Goal: Task Accomplishment & Management: Manage account settings

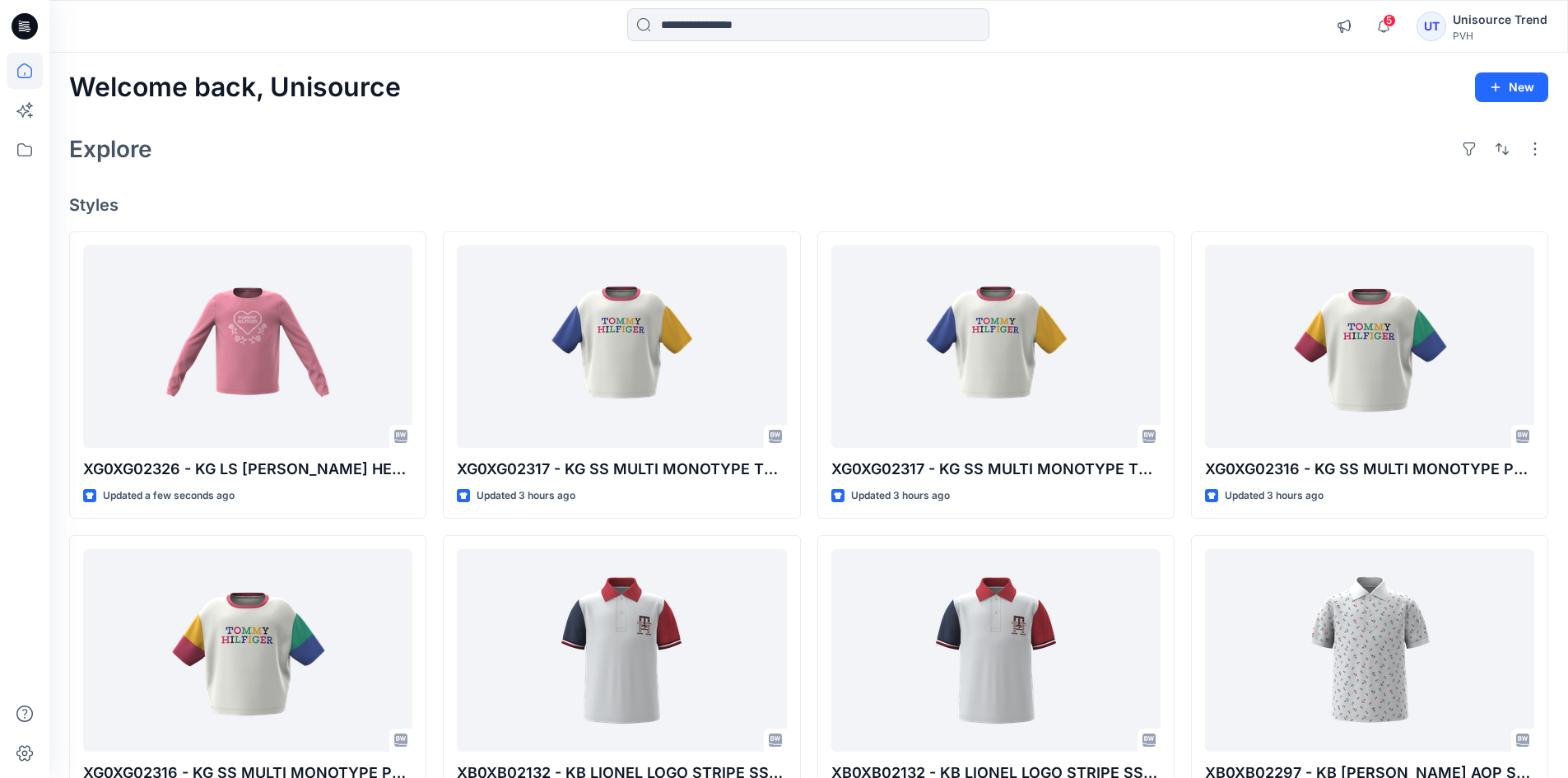
click at [513, 91] on div "Welcome back, Unisource New" at bounding box center [808, 87] width 1479 height 30
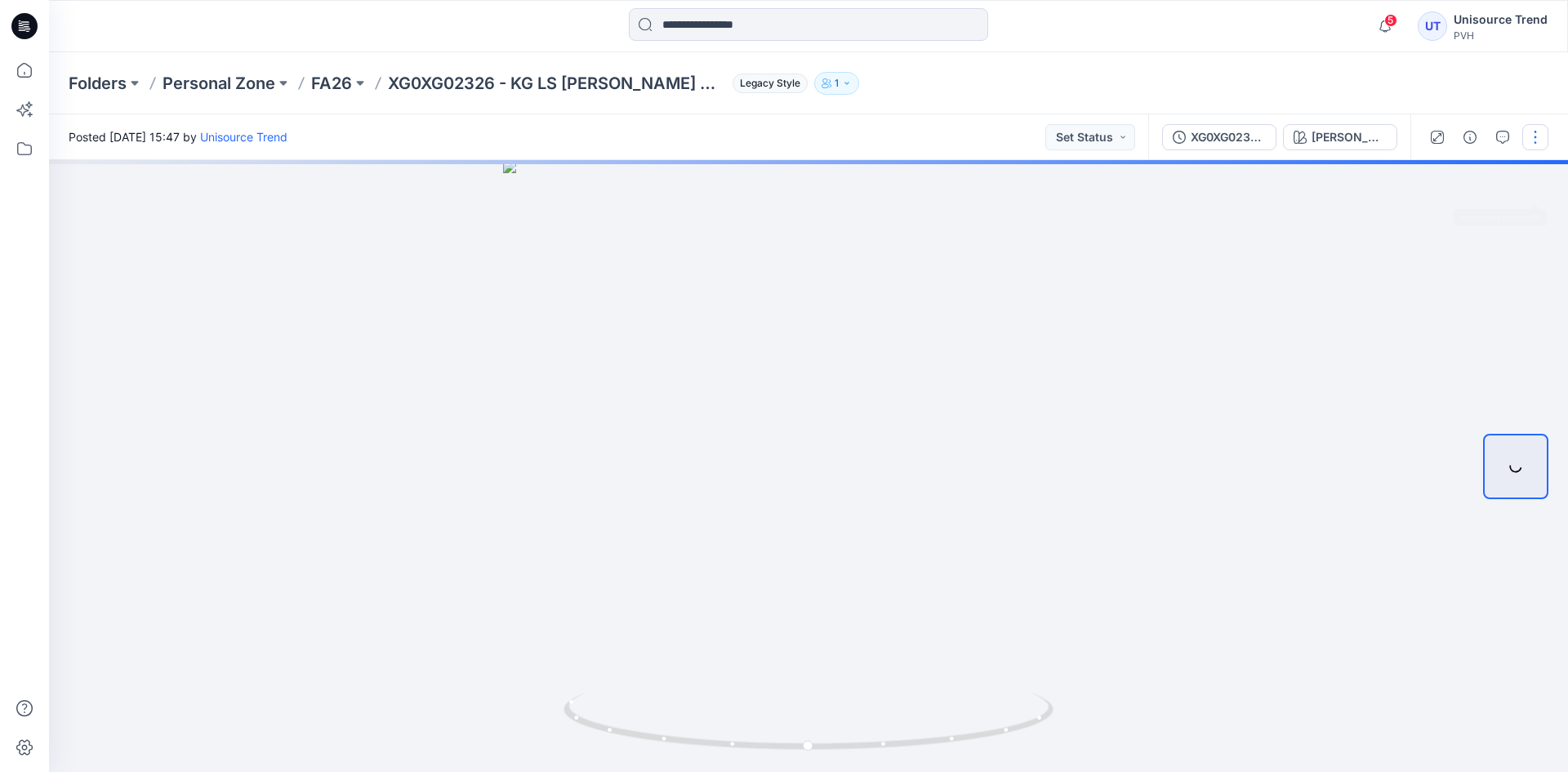
click at [1542, 132] on button "button" at bounding box center [1535, 137] width 26 height 26
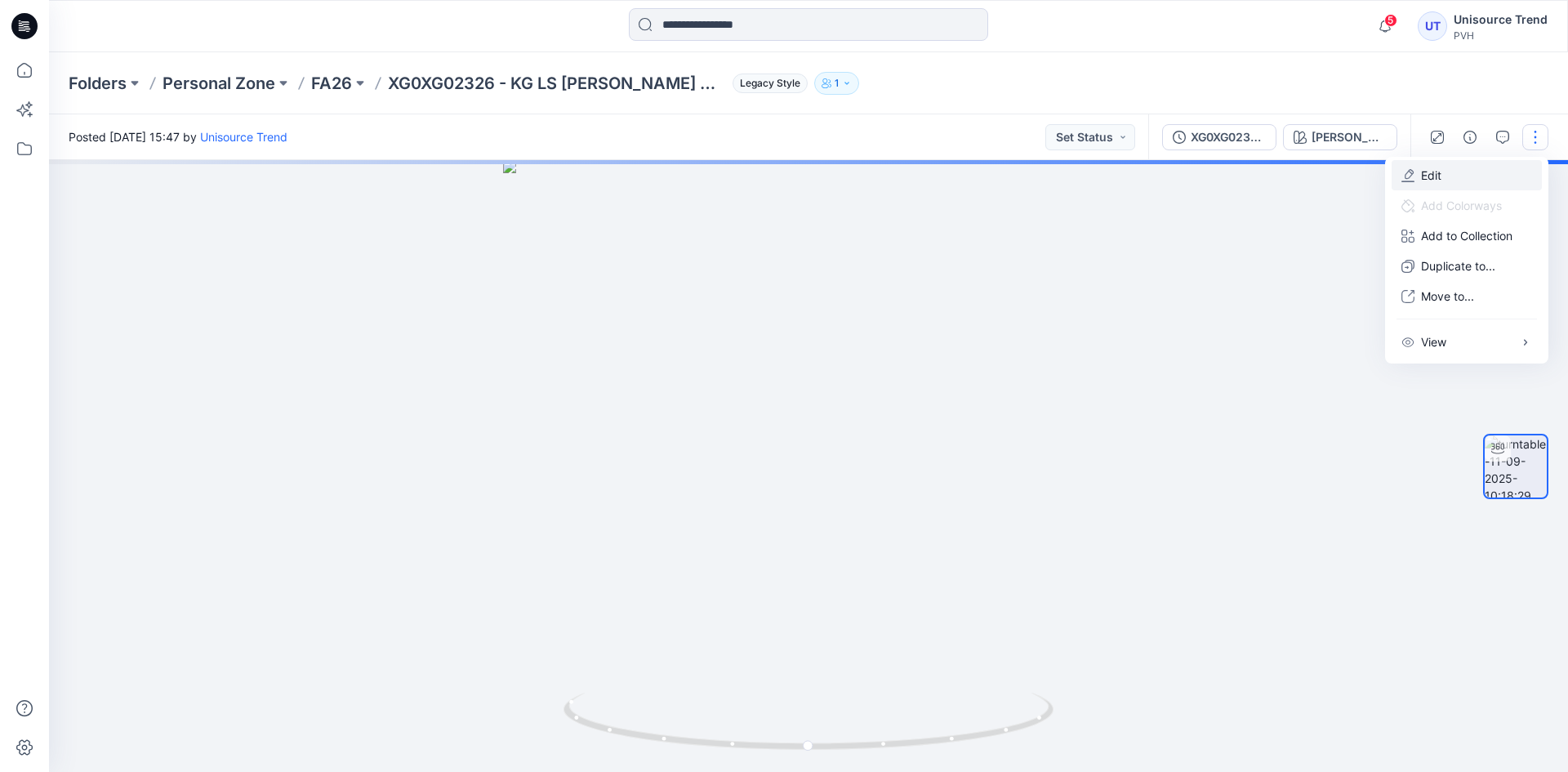
click at [1468, 169] on button "Edit" at bounding box center [1466, 175] width 150 height 30
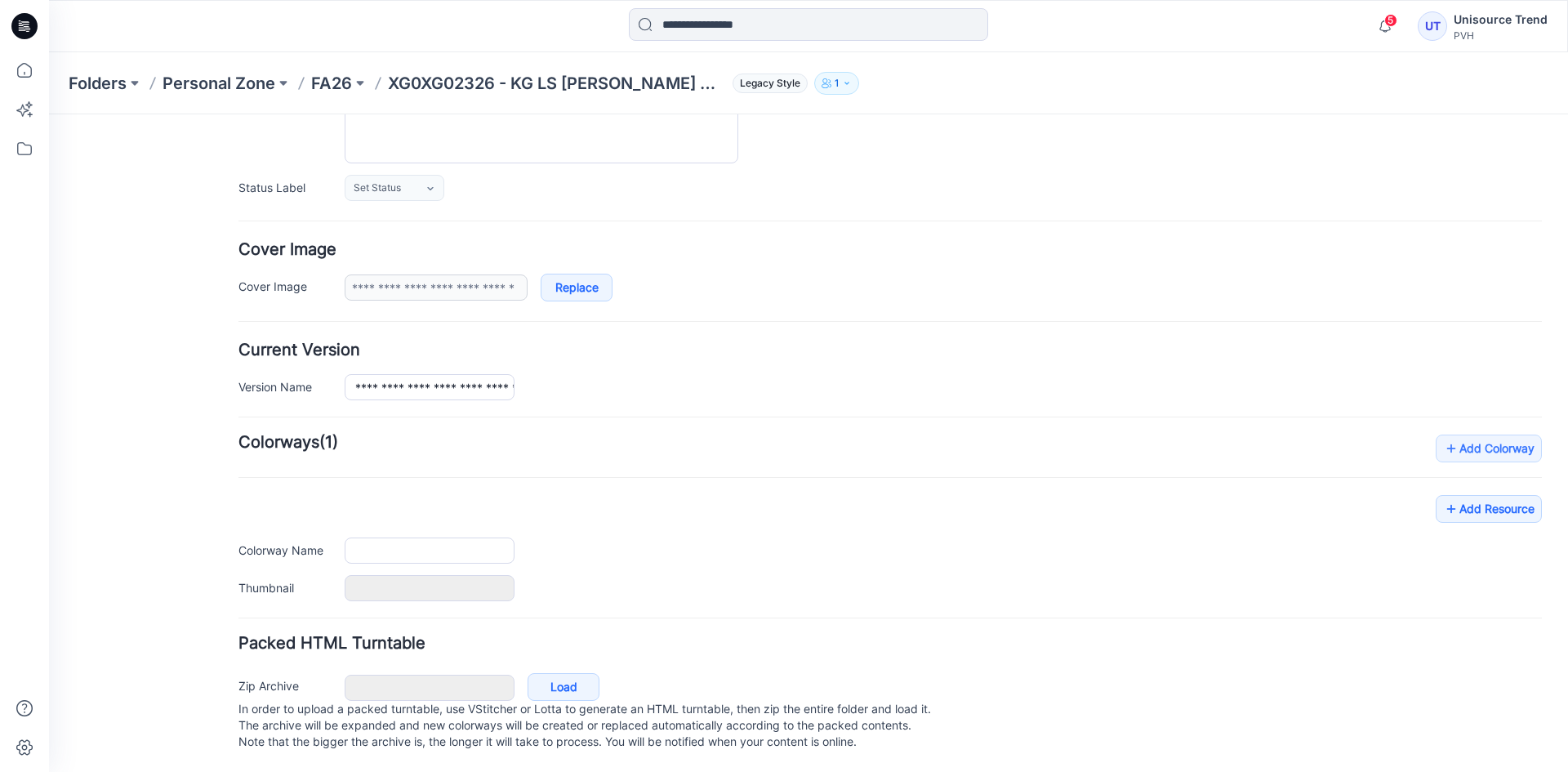
type input "**********"
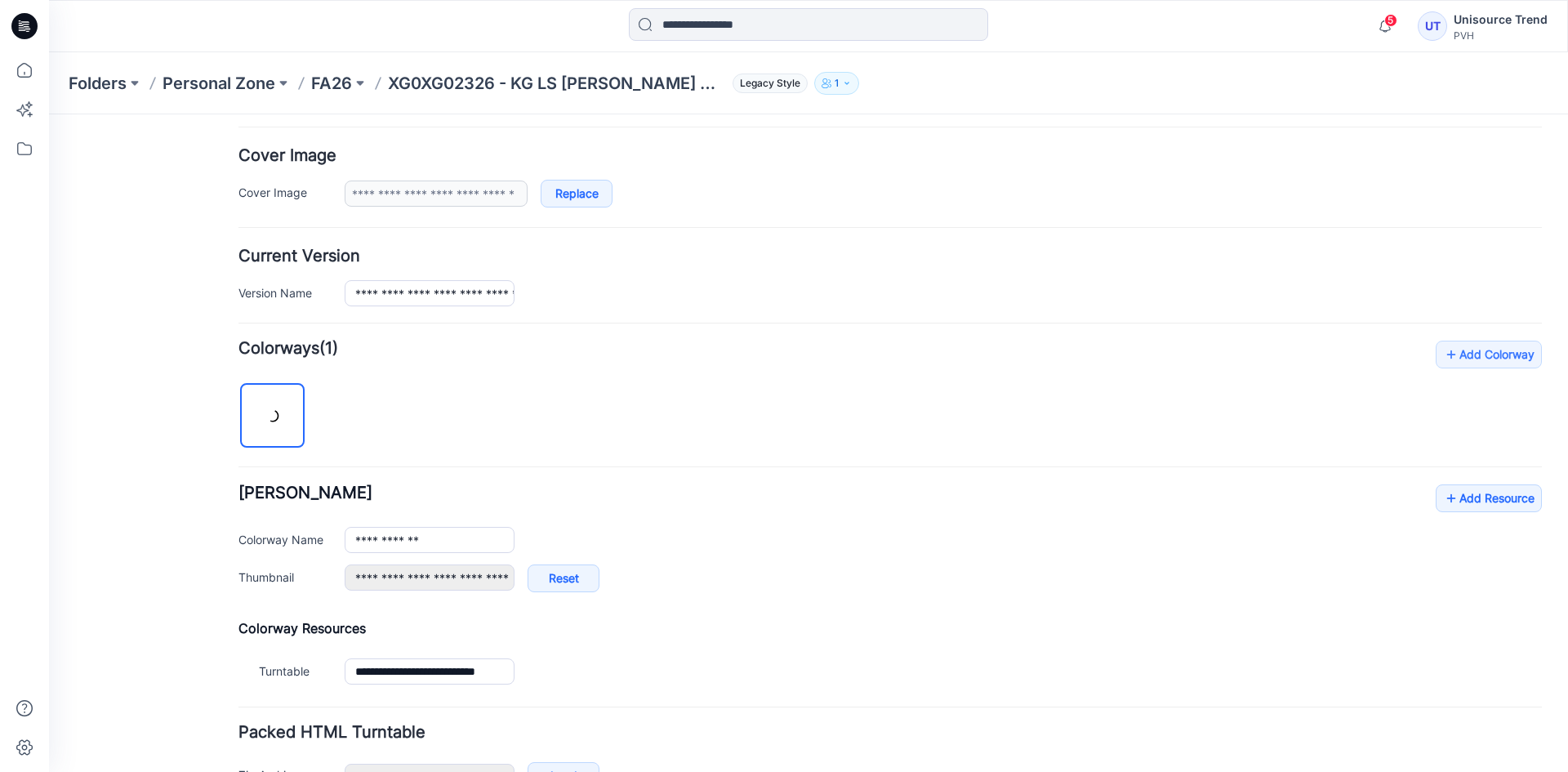
scroll to position [390, 0]
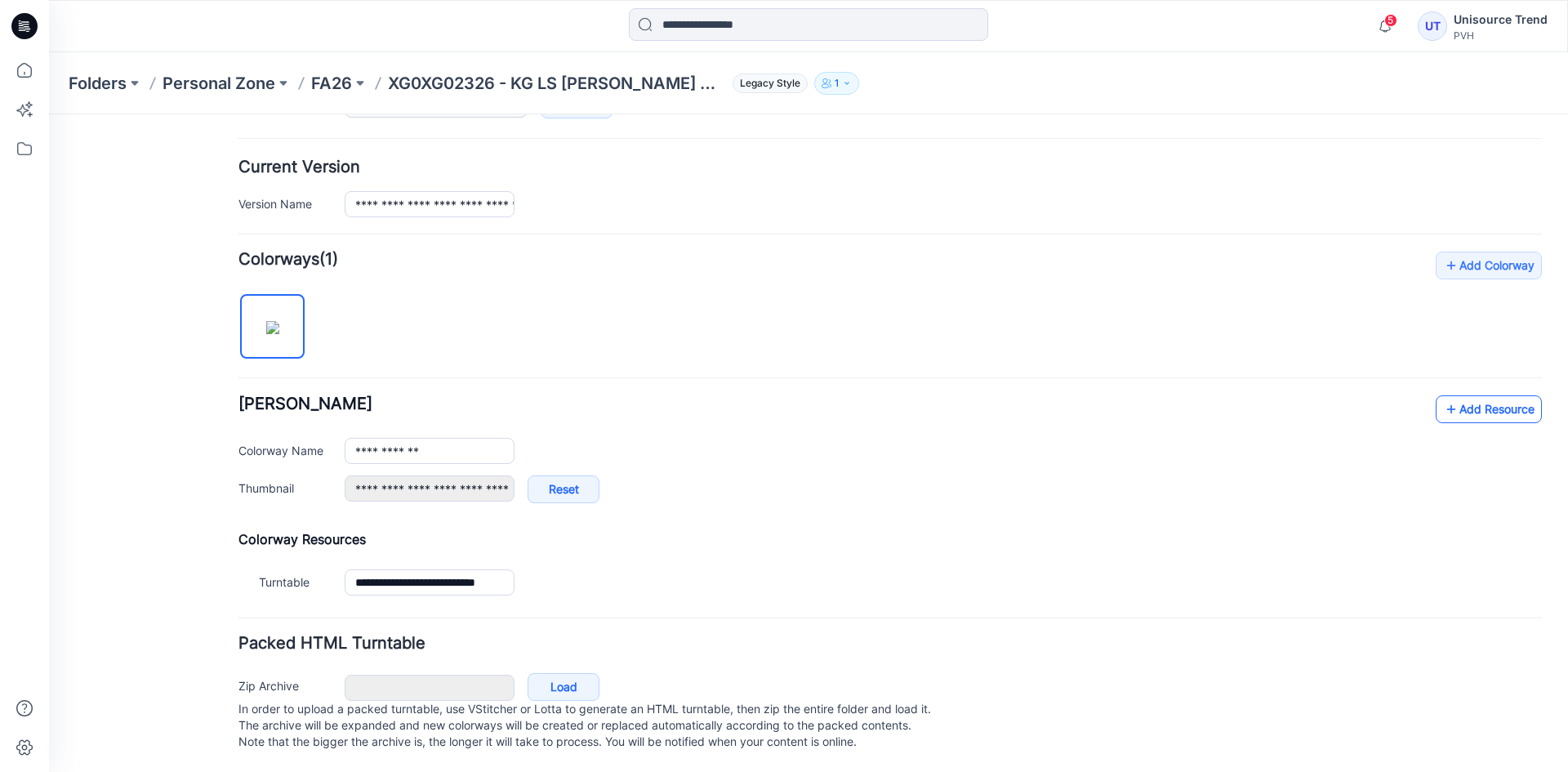
drag, startPoint x: 1495, startPoint y: 408, endPoint x: 1491, endPoint y: 399, distance: 9.8
click at [1495, 408] on div "**********" at bounding box center [890, 458] width 1303 height 124
click at [1491, 399] on link "Add Resource" at bounding box center [1488, 409] width 106 height 28
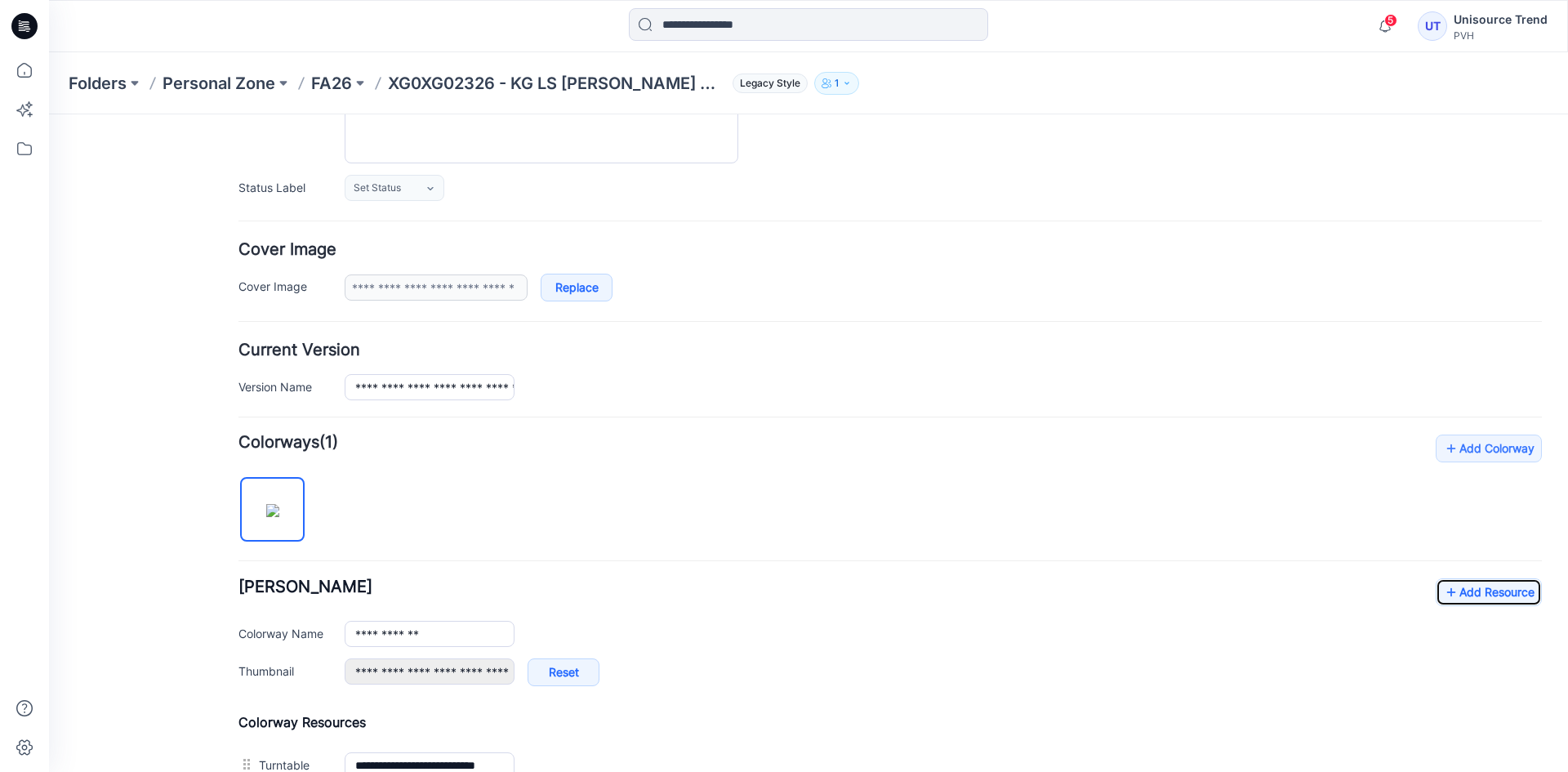
scroll to position [0, 0]
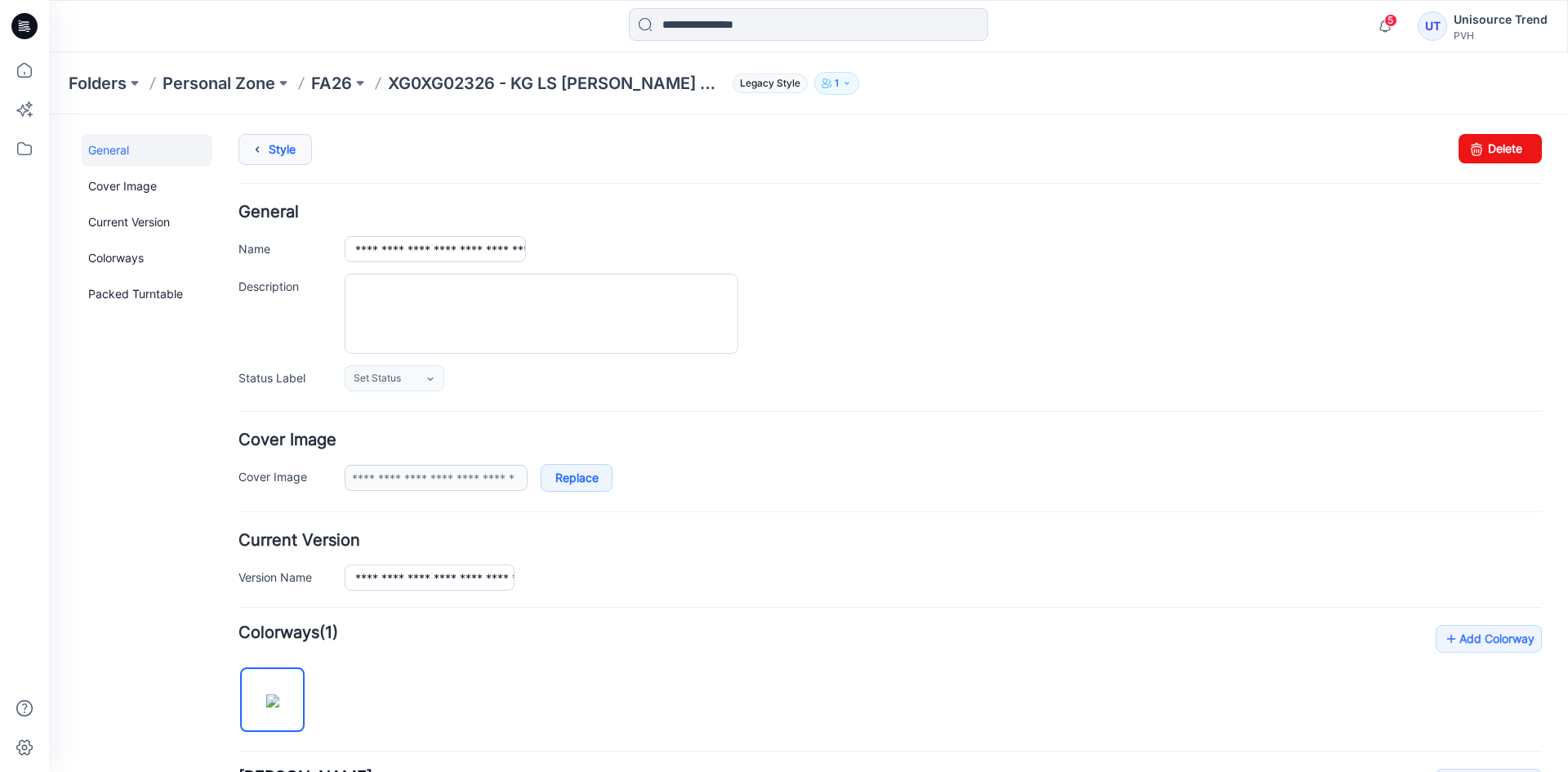
click at [287, 152] on link "Style" at bounding box center [275, 149] width 74 height 31
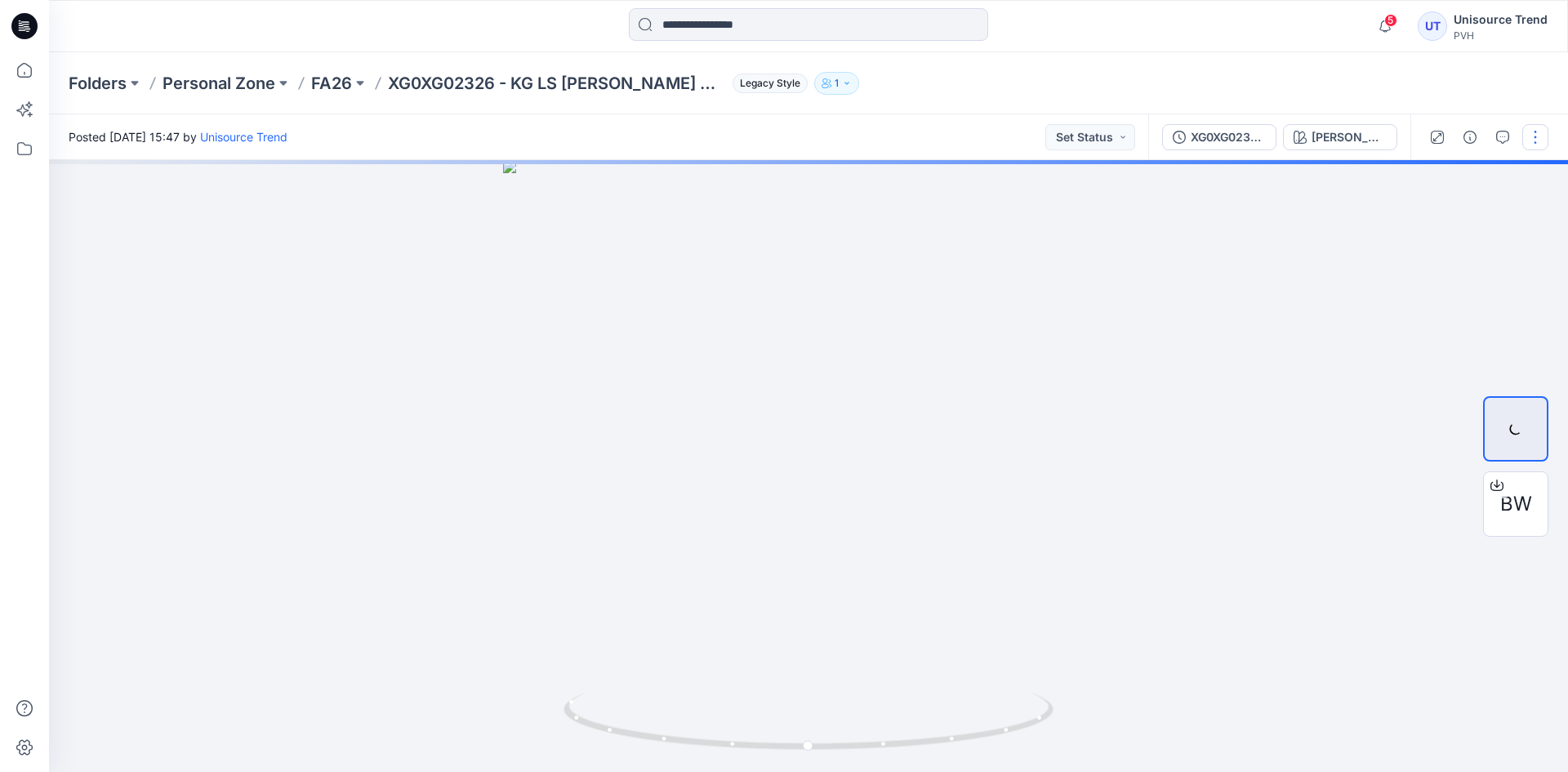
click at [1542, 136] on button "button" at bounding box center [1535, 137] width 26 height 26
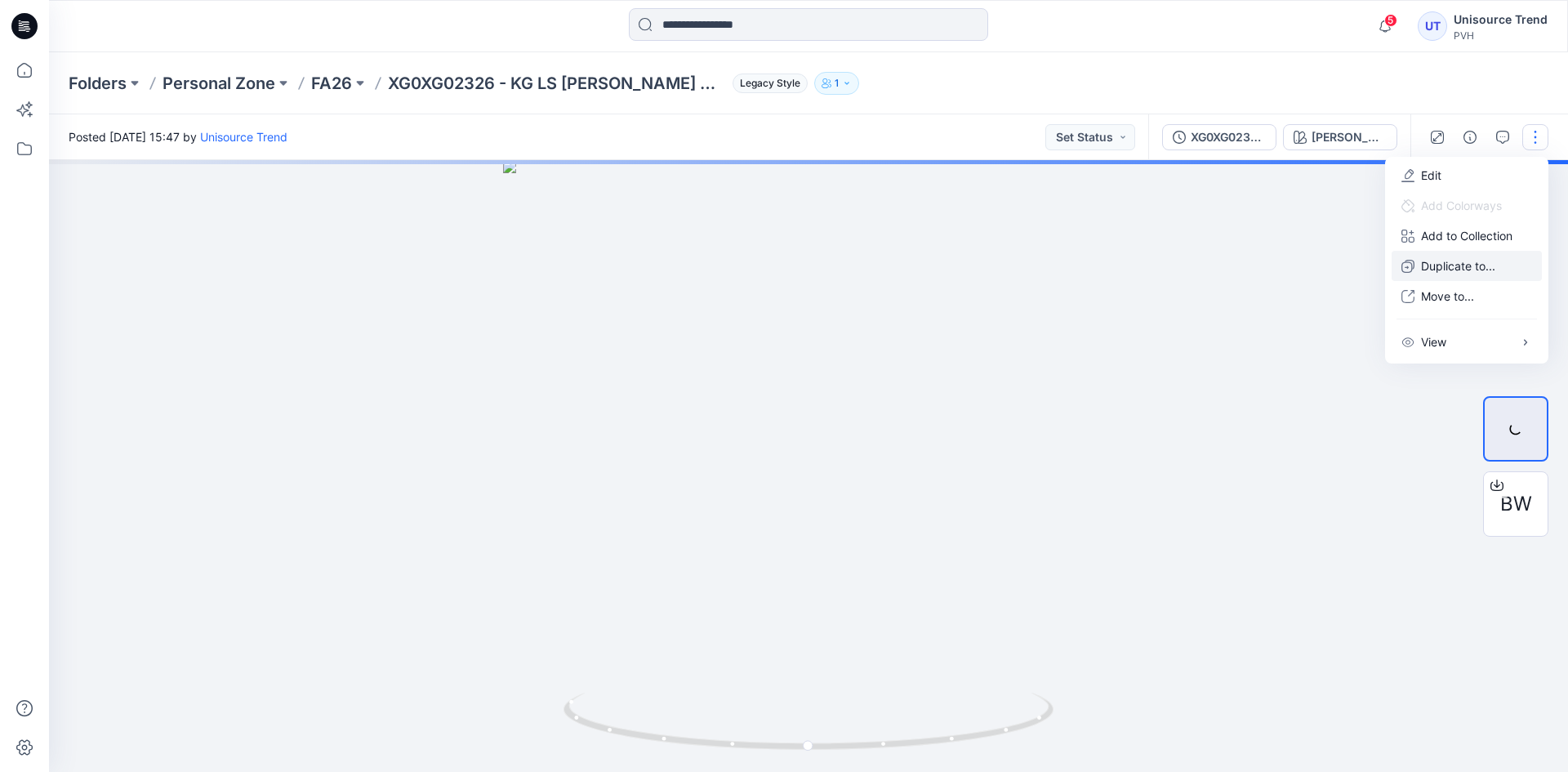
click at [1450, 257] on p "Duplicate to..." at bounding box center [1457, 266] width 75 height 17
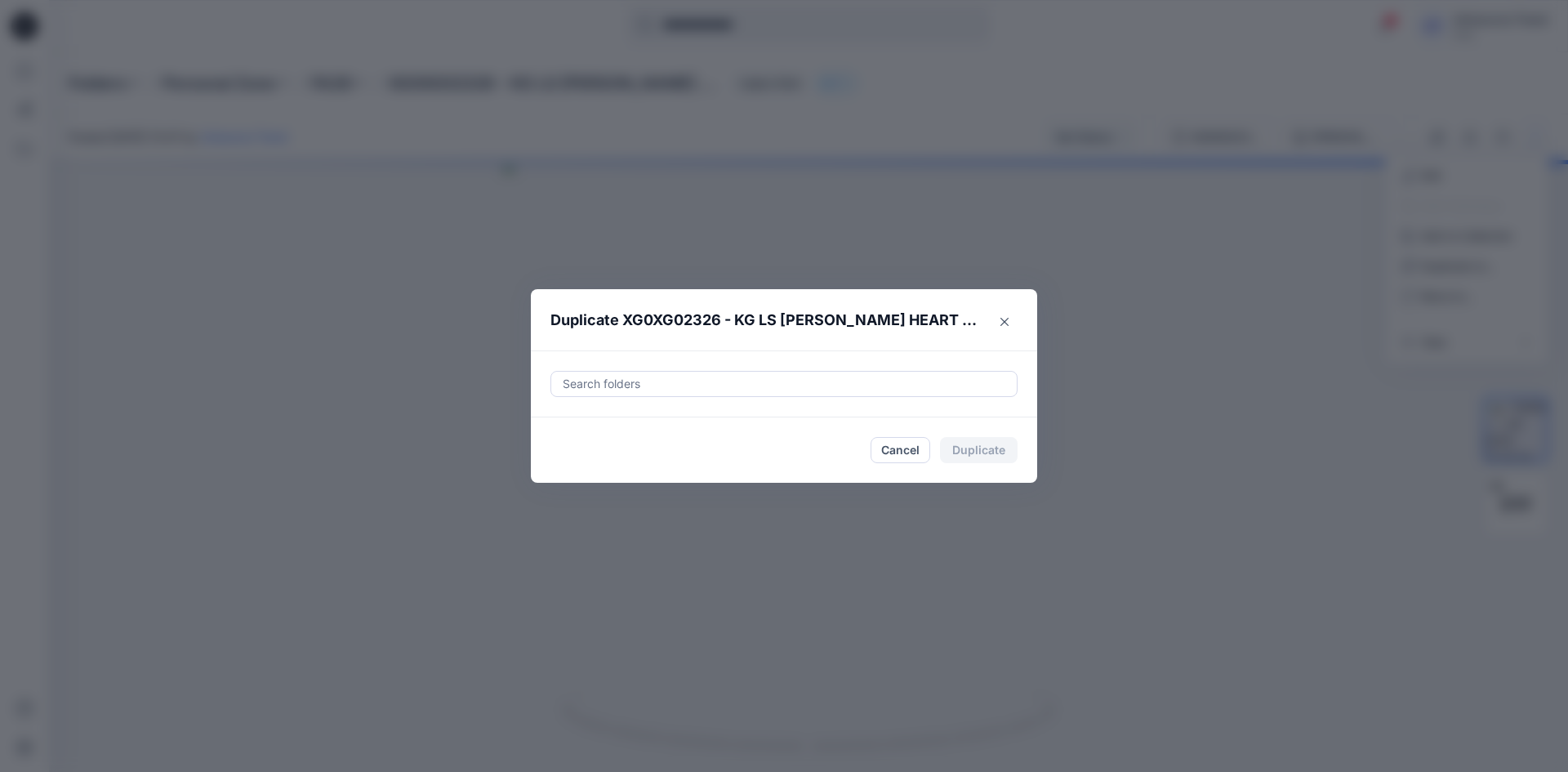
click at [694, 391] on div at bounding box center [784, 384] width 446 height 19
click at [570, 425] on div at bounding box center [574, 424] width 13 height 13
type input "********"
click at [537, 468] on footer "Cancel Duplicate" at bounding box center [784, 449] width 506 height 65
click at [995, 449] on button "Duplicate" at bounding box center [978, 450] width 78 height 26
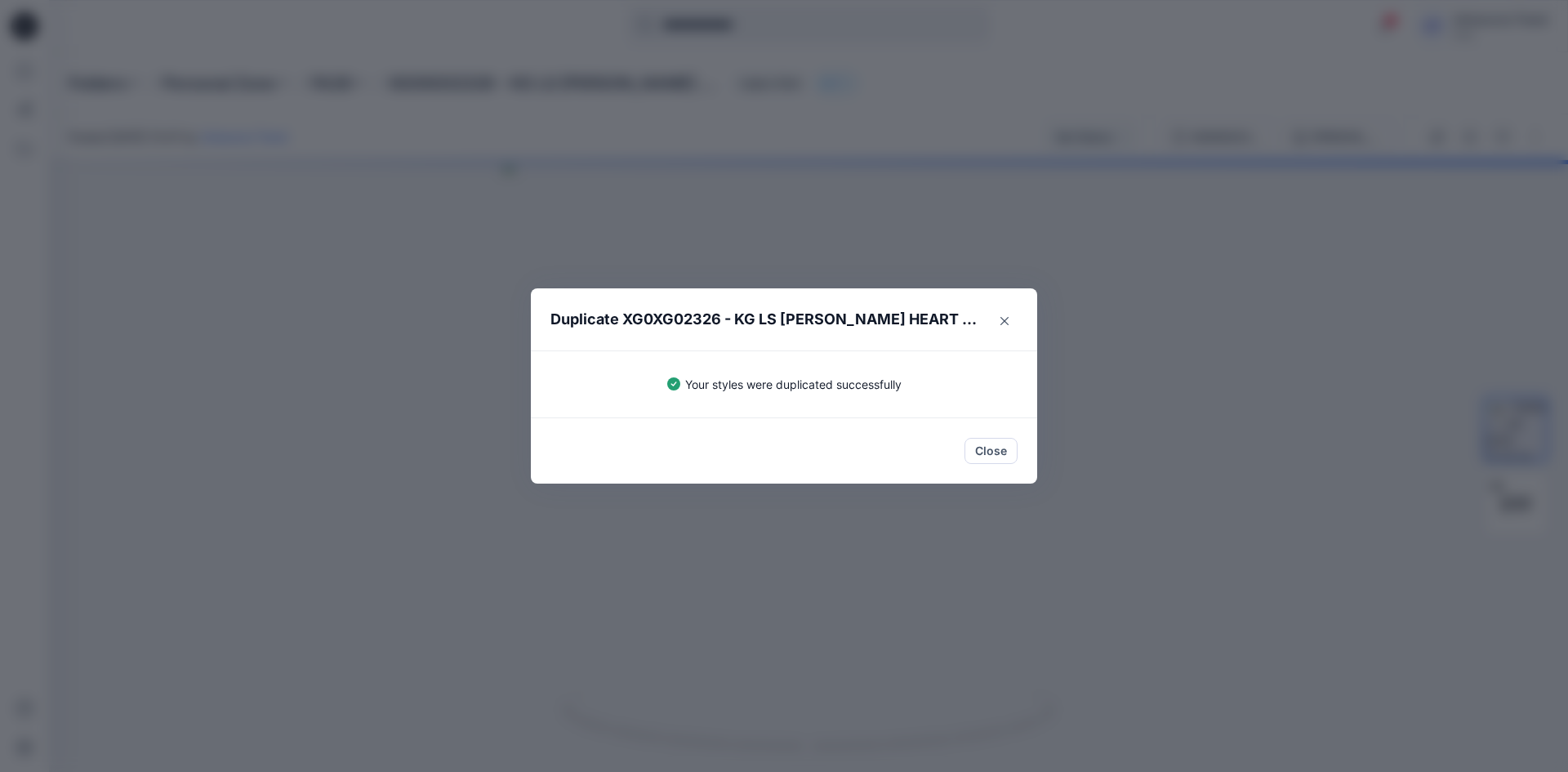
click at [995, 449] on button "Close" at bounding box center [991, 450] width 53 height 26
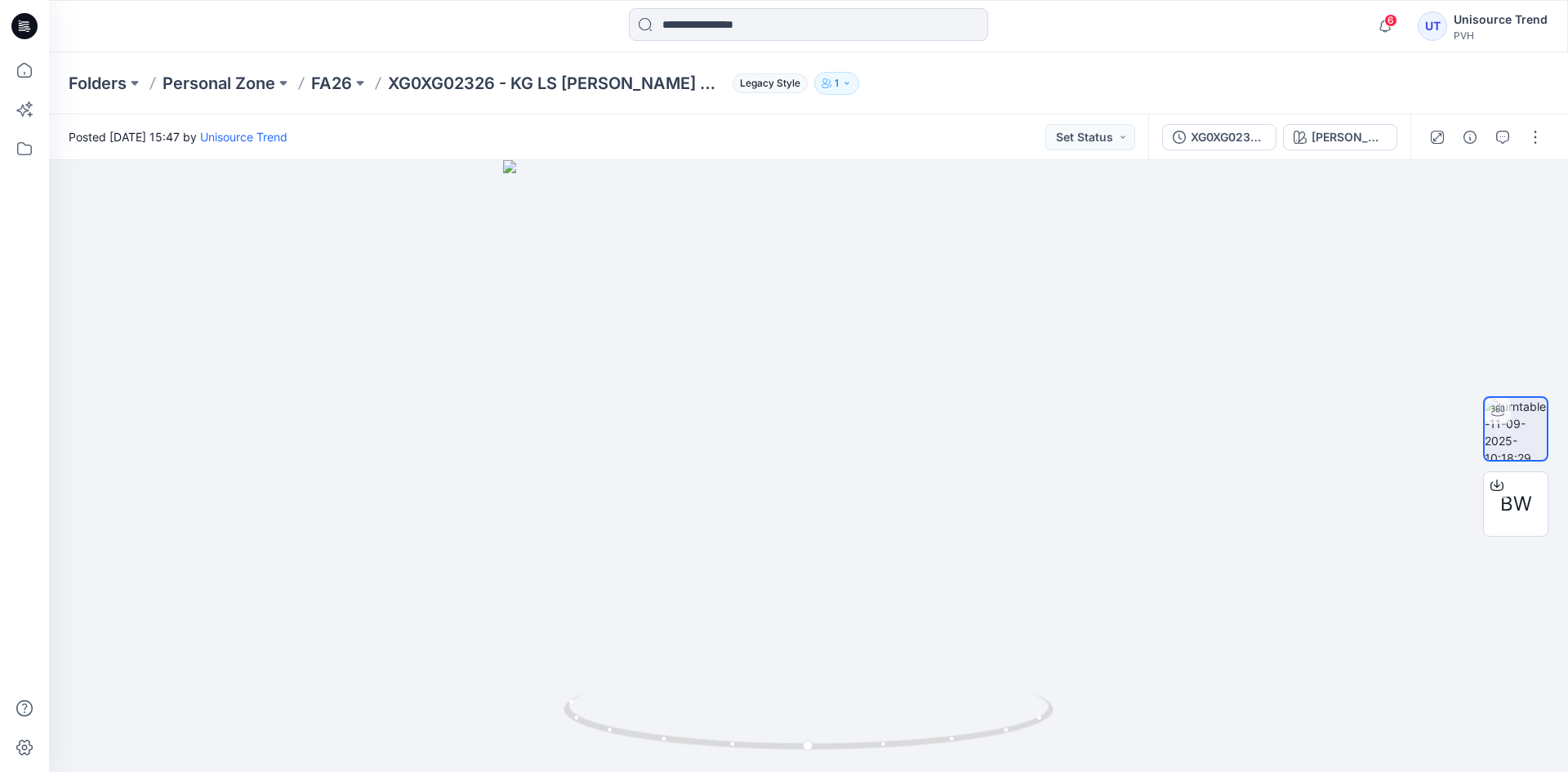
click at [31, 9] on icon at bounding box center [24, 26] width 26 height 52
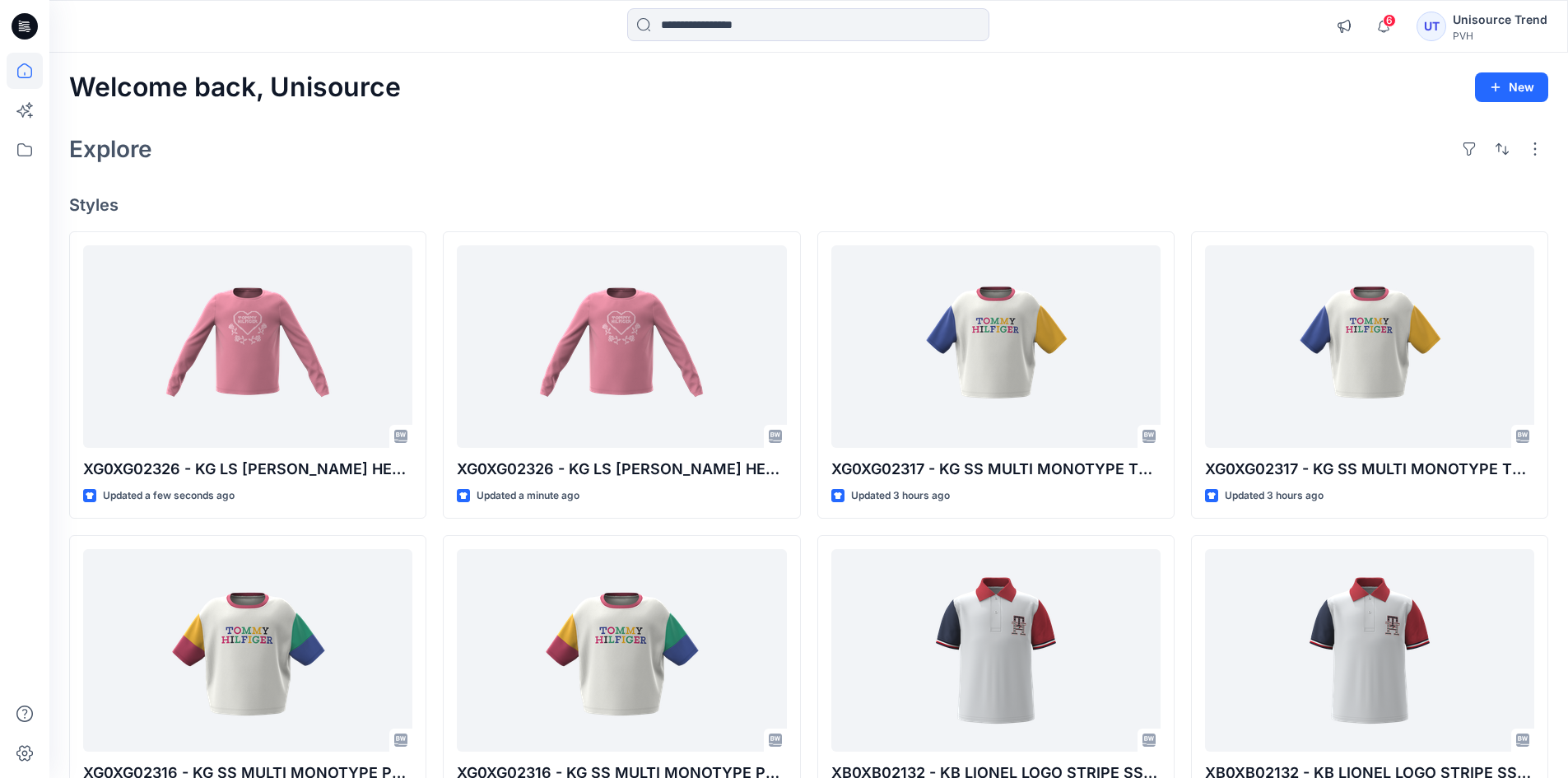
click at [655, 145] on div "Explore" at bounding box center [808, 149] width 1479 height 39
click at [21, 21] on icon at bounding box center [24, 25] width 26 height 26
click at [1396, 26] on icon "button" at bounding box center [1384, 26] width 31 height 33
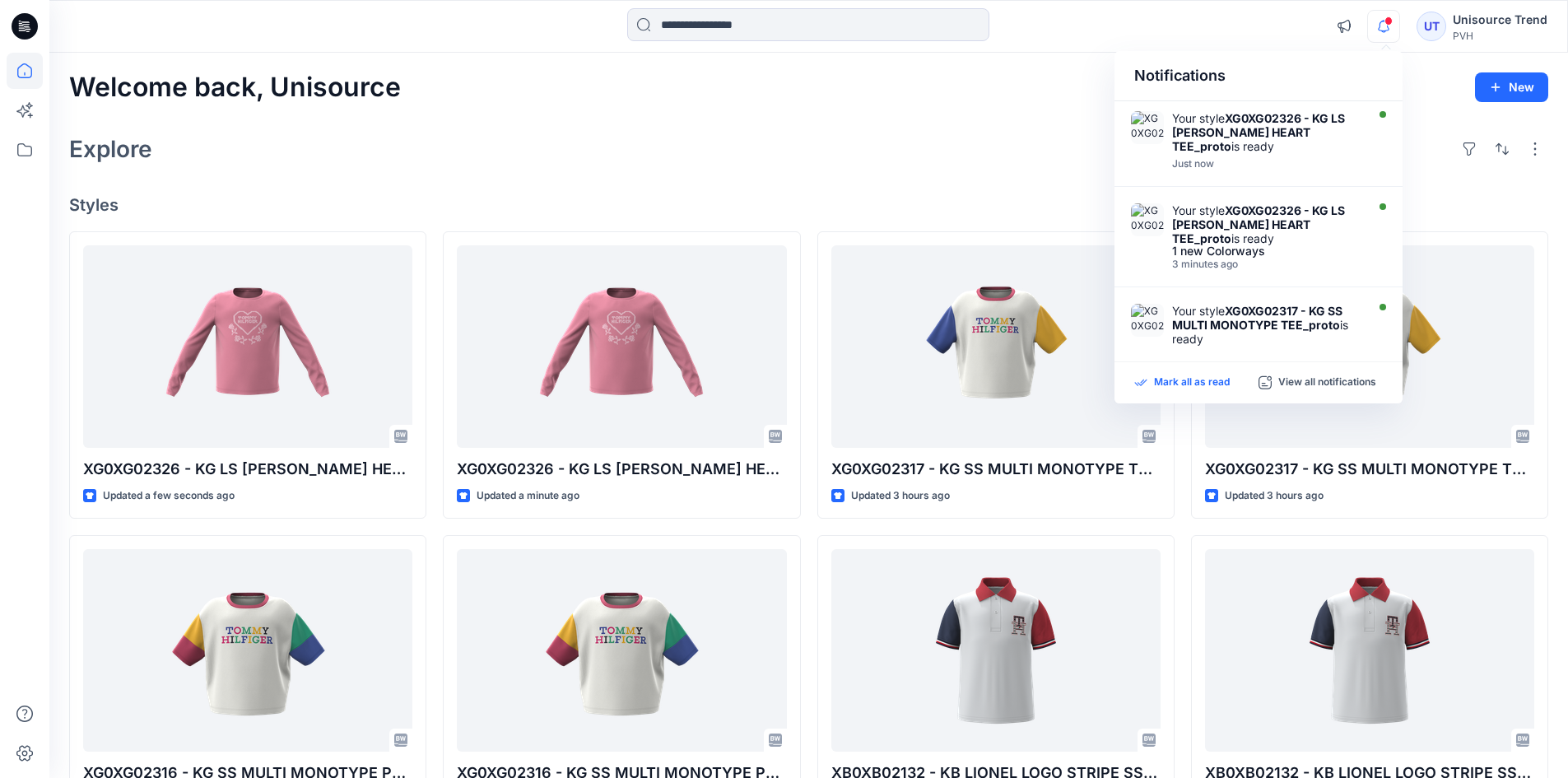
click at [1206, 389] on p "Mark all as read" at bounding box center [1192, 382] width 75 height 15
click at [910, 106] on div "Welcome back, Unisource New Explore Styles XG0XG02326 - KG LS [PERSON_NAME] HEA…" at bounding box center [809, 628] width 1519 height 1152
